Goal: Transaction & Acquisition: Register for event/course

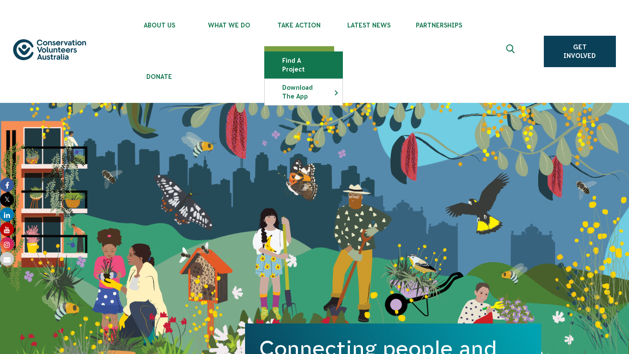
click at [299, 61] on link "Find a project" at bounding box center [304, 65] width 78 height 26
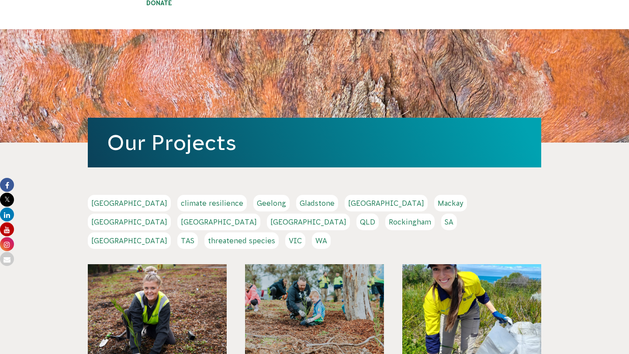
scroll to position [108, 0]
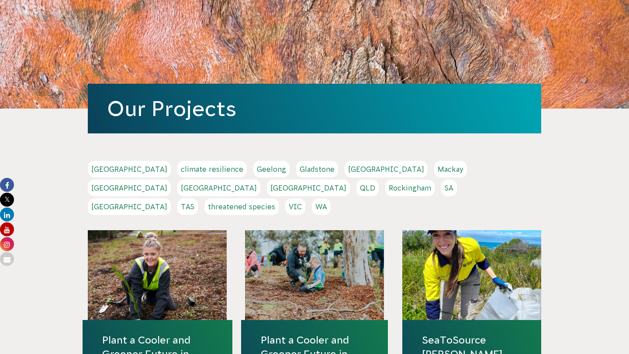
click at [330, 199] on link "WA" at bounding box center [321, 207] width 19 height 17
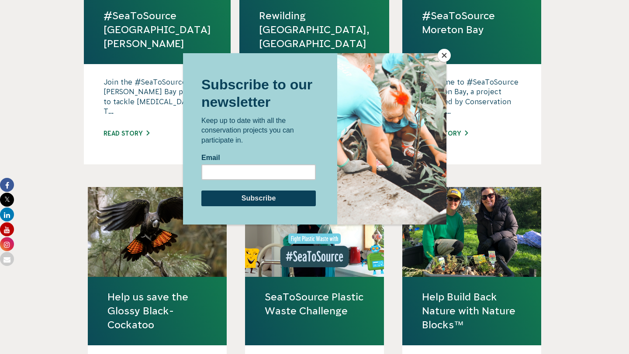
scroll to position [709, 0]
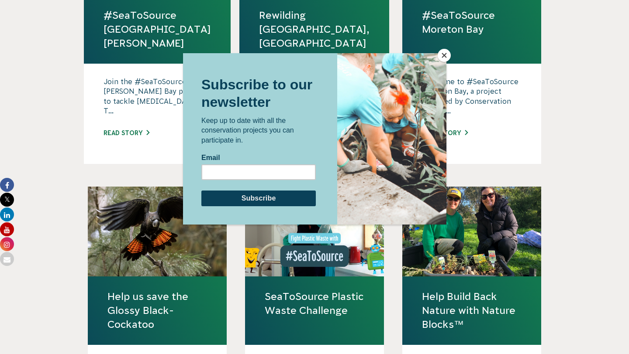
click at [134, 187] on div at bounding box center [314, 177] width 629 height 354
click at [134, 282] on div at bounding box center [314, 177] width 629 height 354
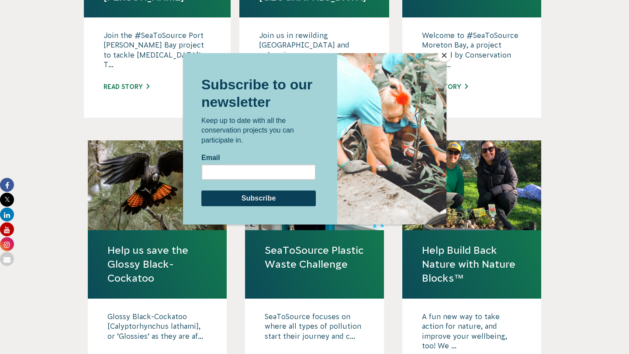
scroll to position [763, 0]
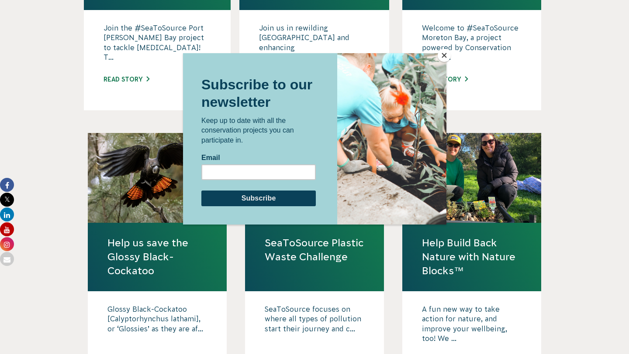
click at [441, 61] on button "Close" at bounding box center [443, 55] width 13 height 13
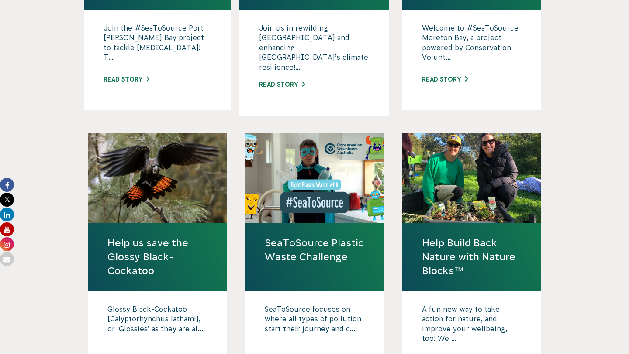
click at [191, 236] on link "Help us save the Glossy Black-Cockatoo" at bounding box center [157, 257] width 100 height 42
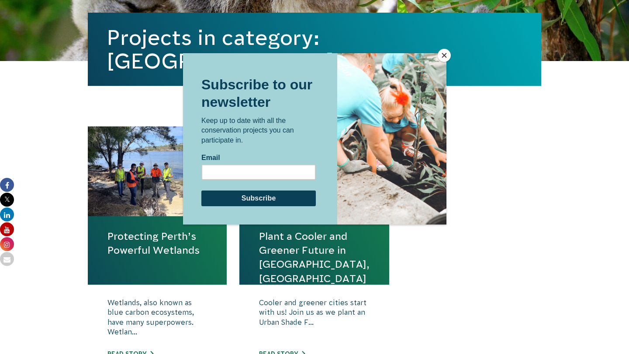
scroll to position [263, 0]
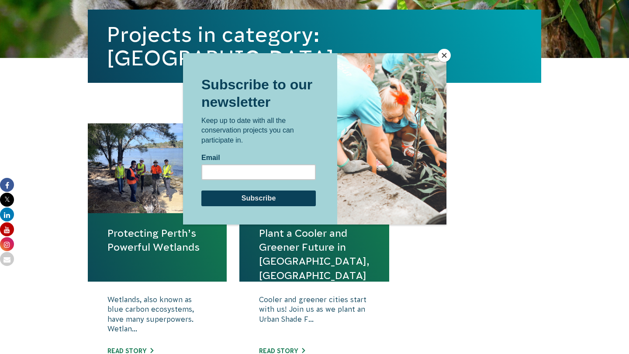
click at [438, 61] on div at bounding box center [391, 139] width 109 height 172
click at [442, 58] on button "Close" at bounding box center [443, 55] width 13 height 13
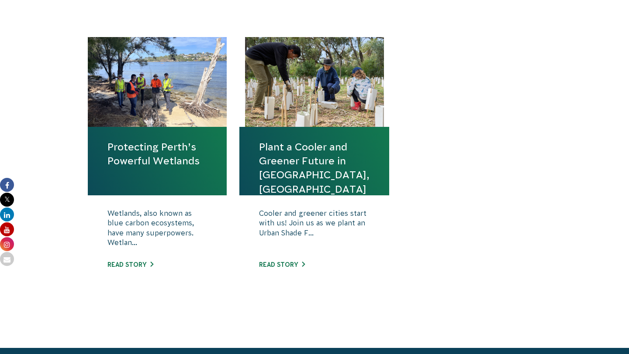
scroll to position [359, 0]
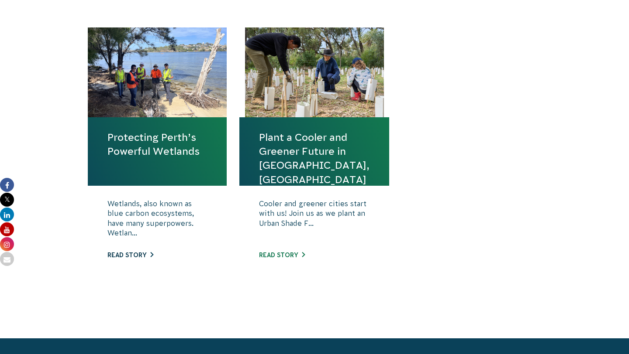
click at [138, 254] on link "Read story" at bounding box center [130, 255] width 46 height 7
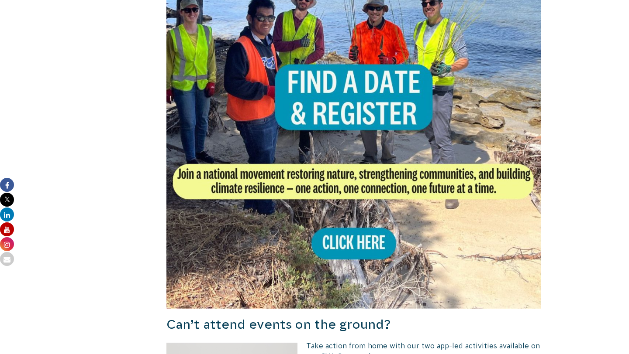
scroll to position [554, 0]
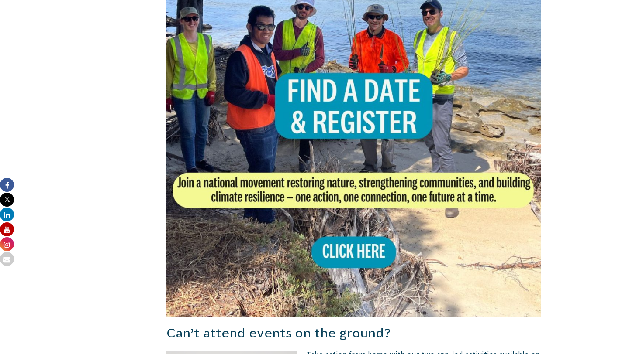
click at [334, 258] on img at bounding box center [353, 130] width 375 height 375
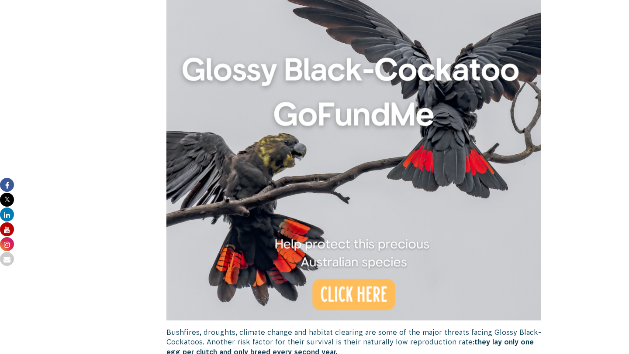
scroll to position [547, 0]
